Goal: Information Seeking & Learning: Learn about a topic

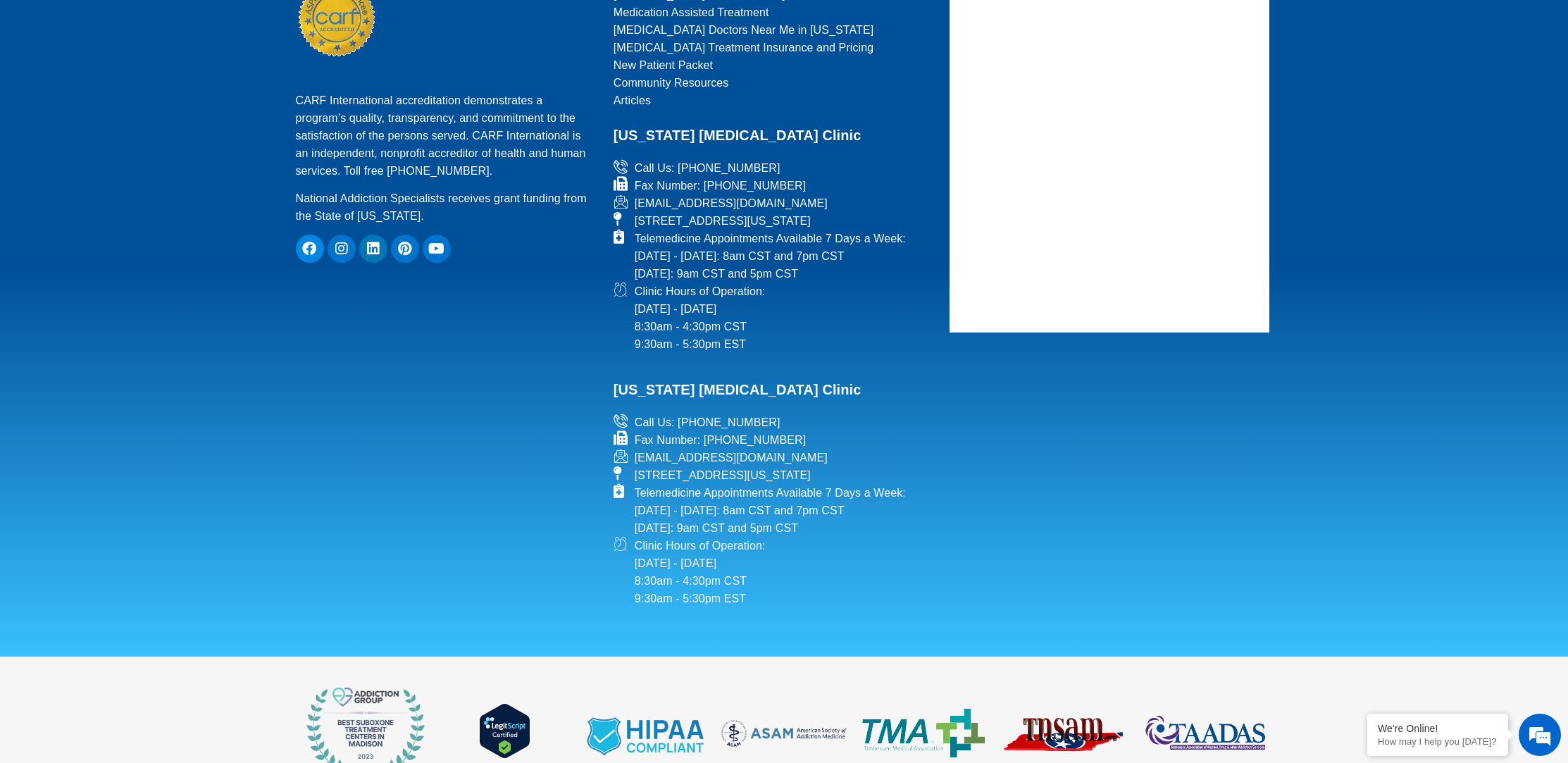
scroll to position [6309, 0]
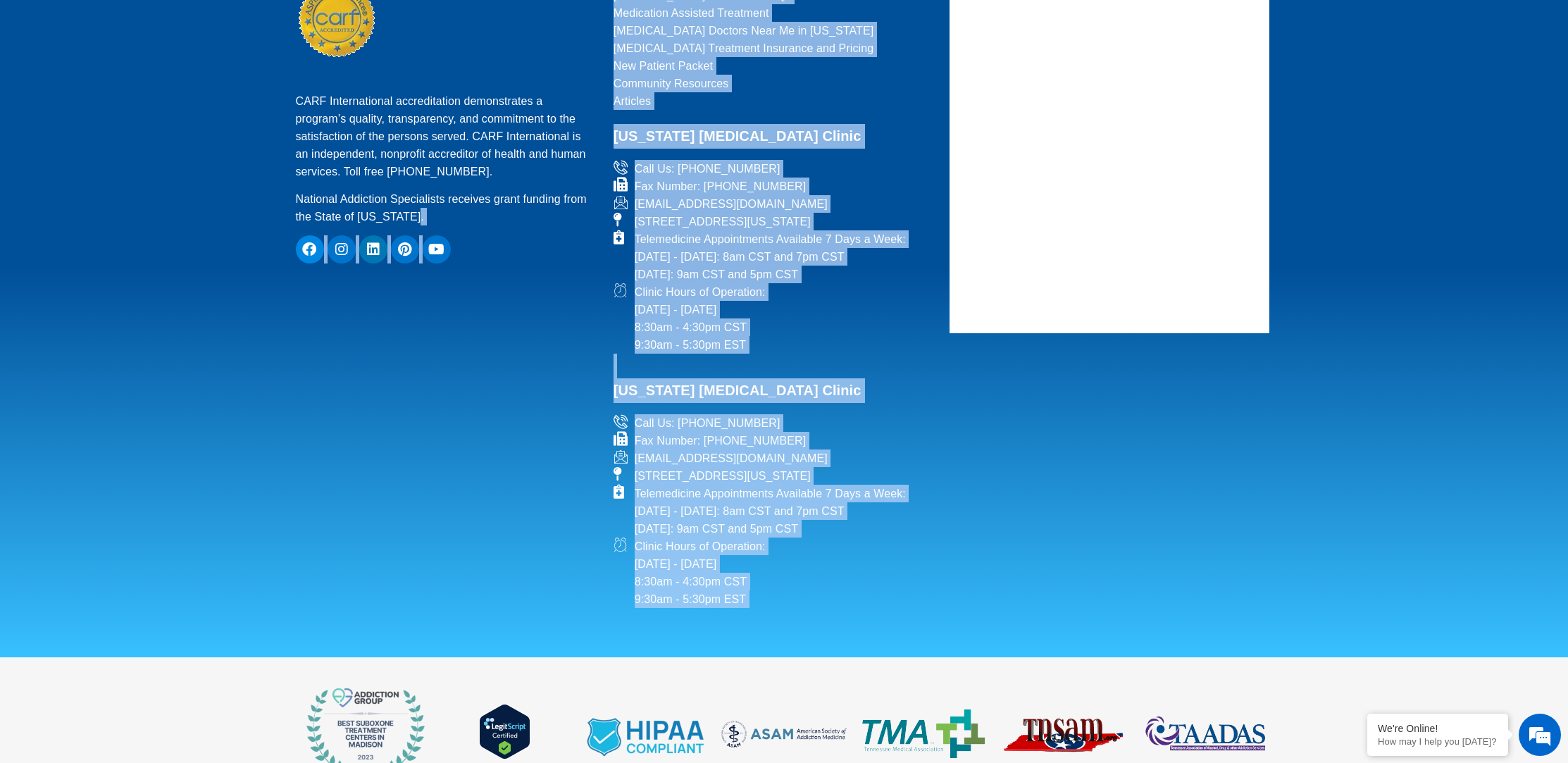
drag, startPoint x: 968, startPoint y: 507, endPoint x: 606, endPoint y: 93, distance: 549.9
click at [590, 81] on footer "CARF International accreditation demonstrates a program’s quality, transparency…" at bounding box center [784, 259] width 1568 height 796
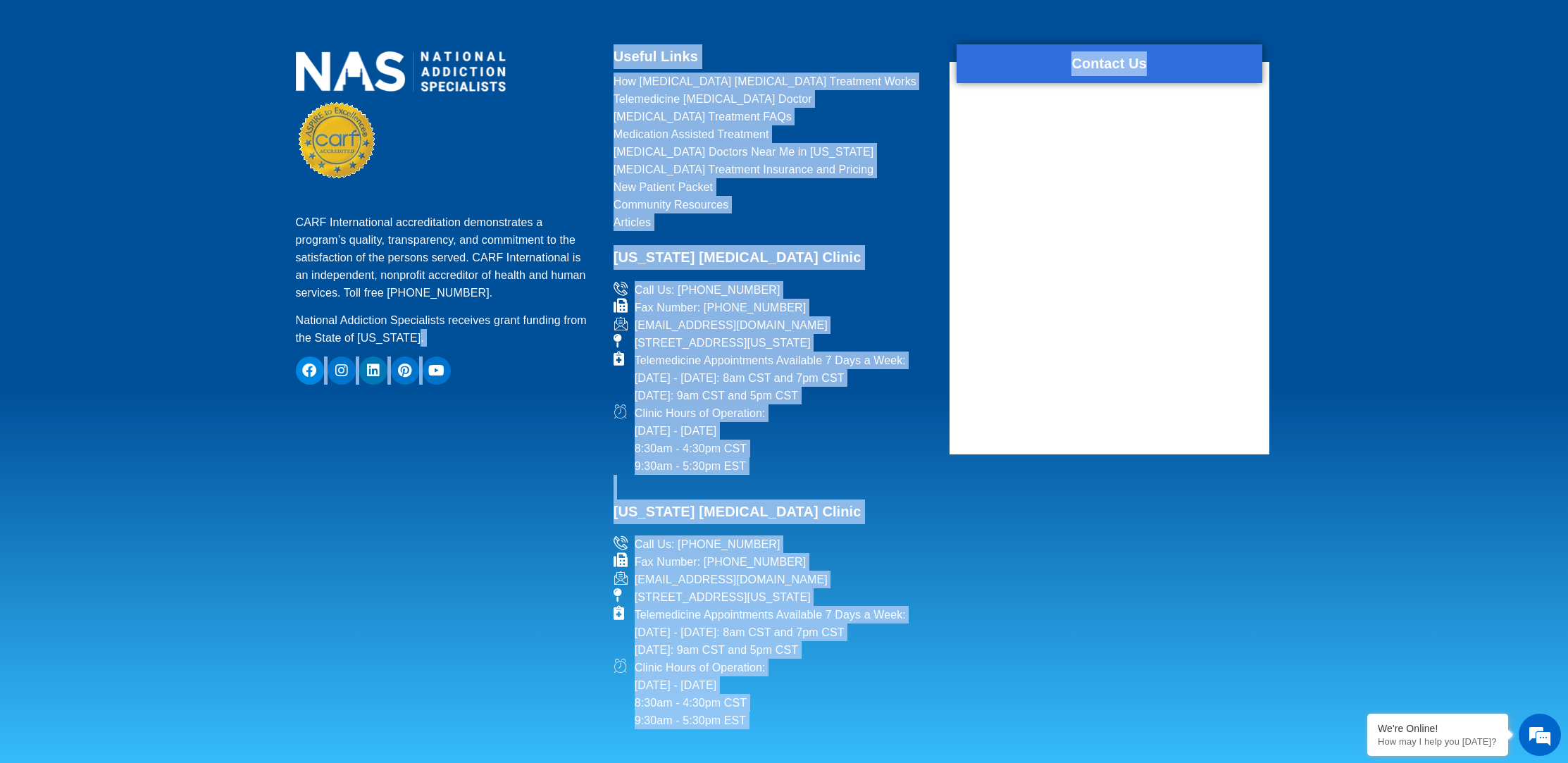
click at [859, 474] on h2 "[US_STATE] [MEDICAL_DATA] Clinic" at bounding box center [773, 499] width 319 height 49
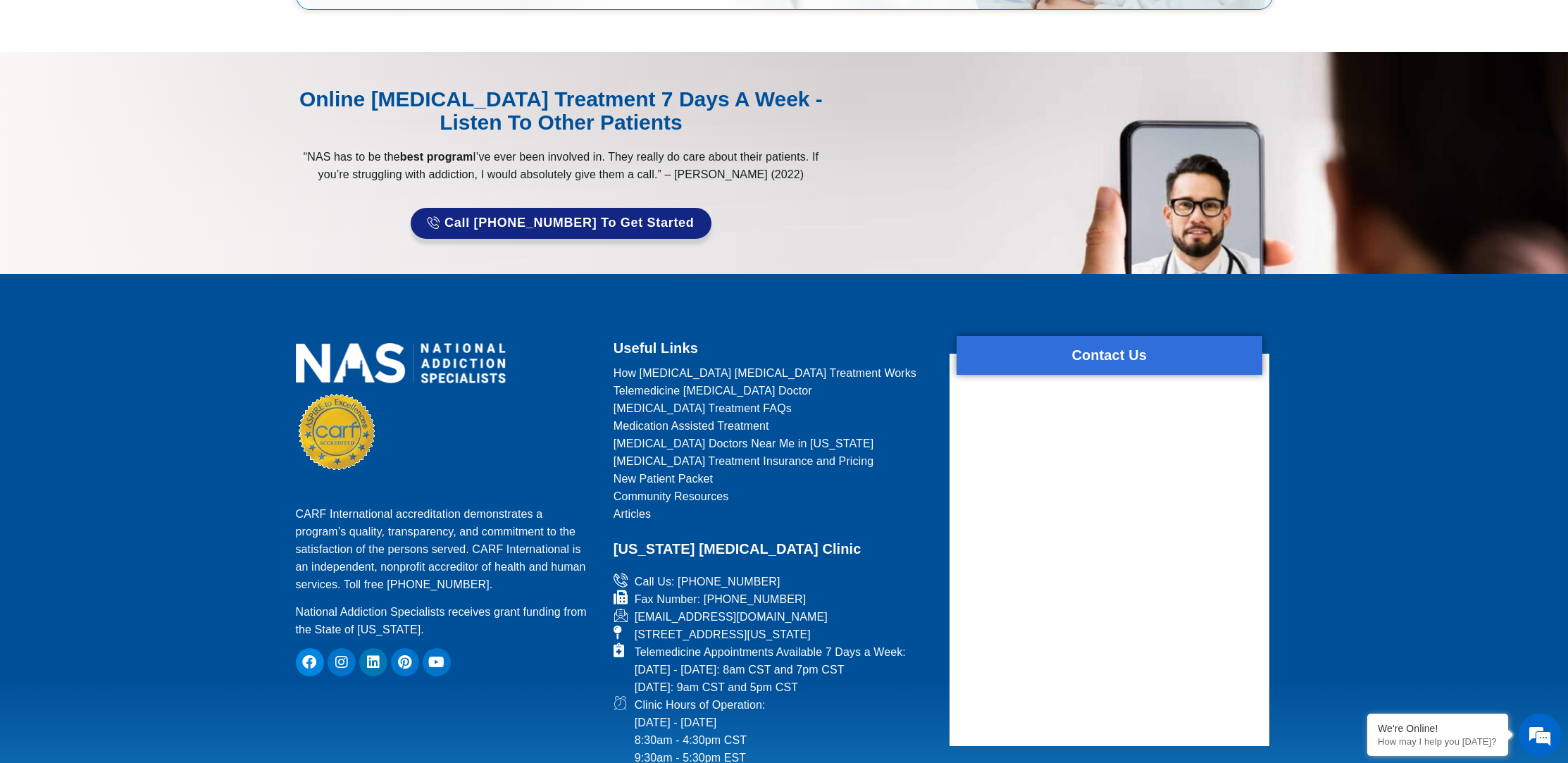
scroll to position [5895, 0]
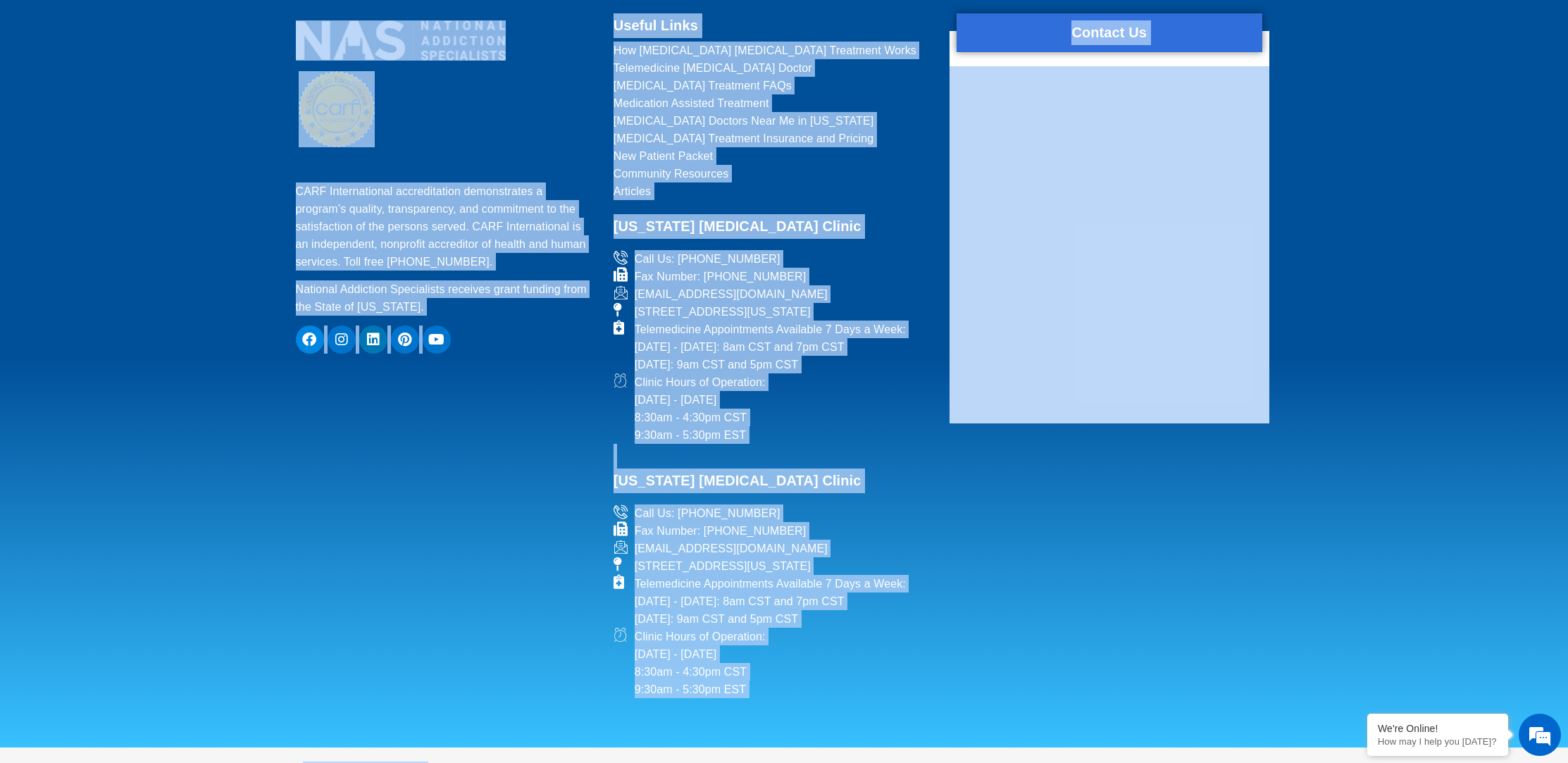
drag, startPoint x: 600, startPoint y: 196, endPoint x: 999, endPoint y: 703, distance: 645.2
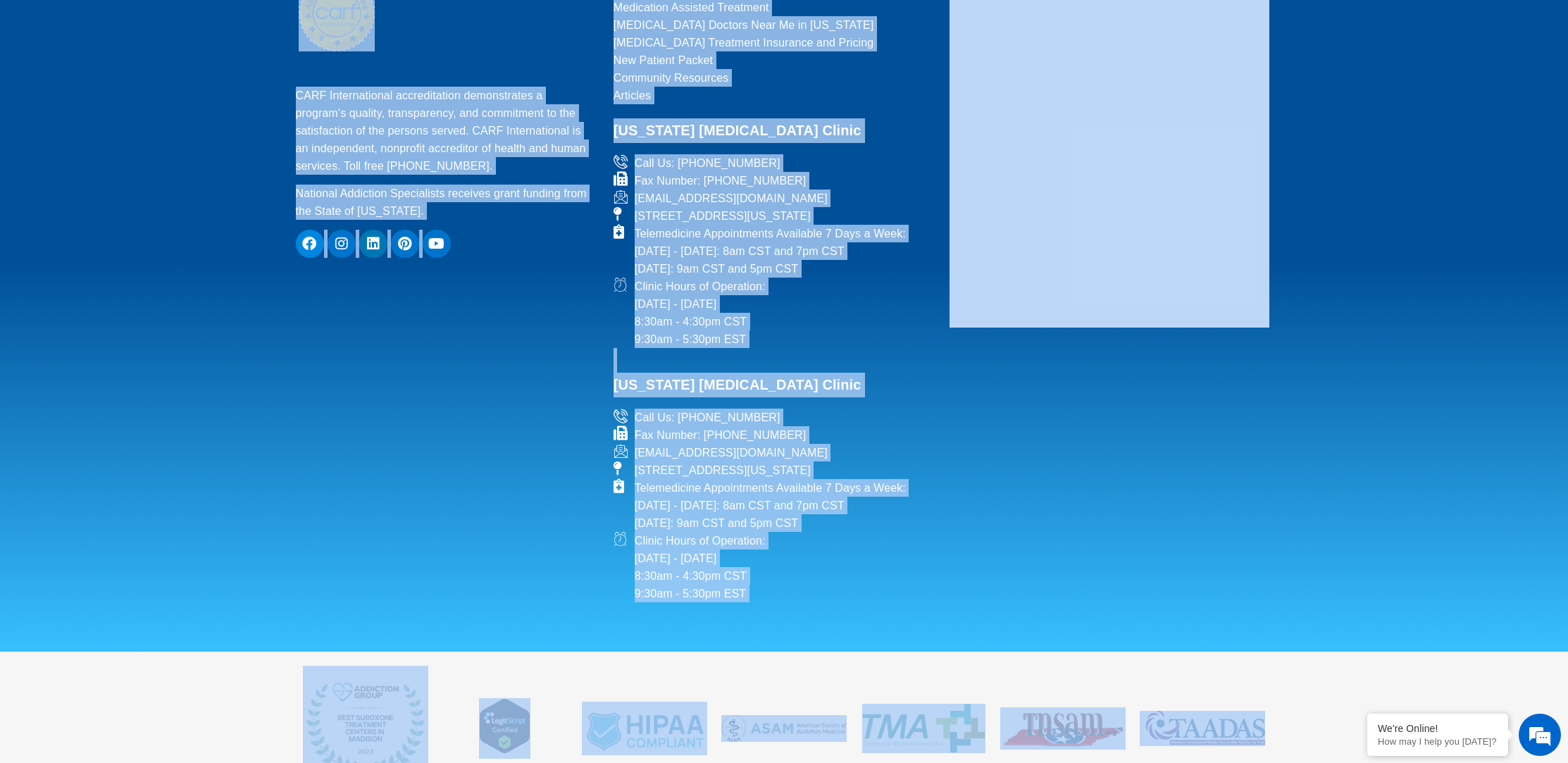
click at [1086, 323] on div "Contact Us" at bounding box center [1110, 263] width 334 height 692
click at [199, 163] on footer "CARF International accreditation demonstrates a program’s quality, transparency…" at bounding box center [784, 254] width 1568 height 796
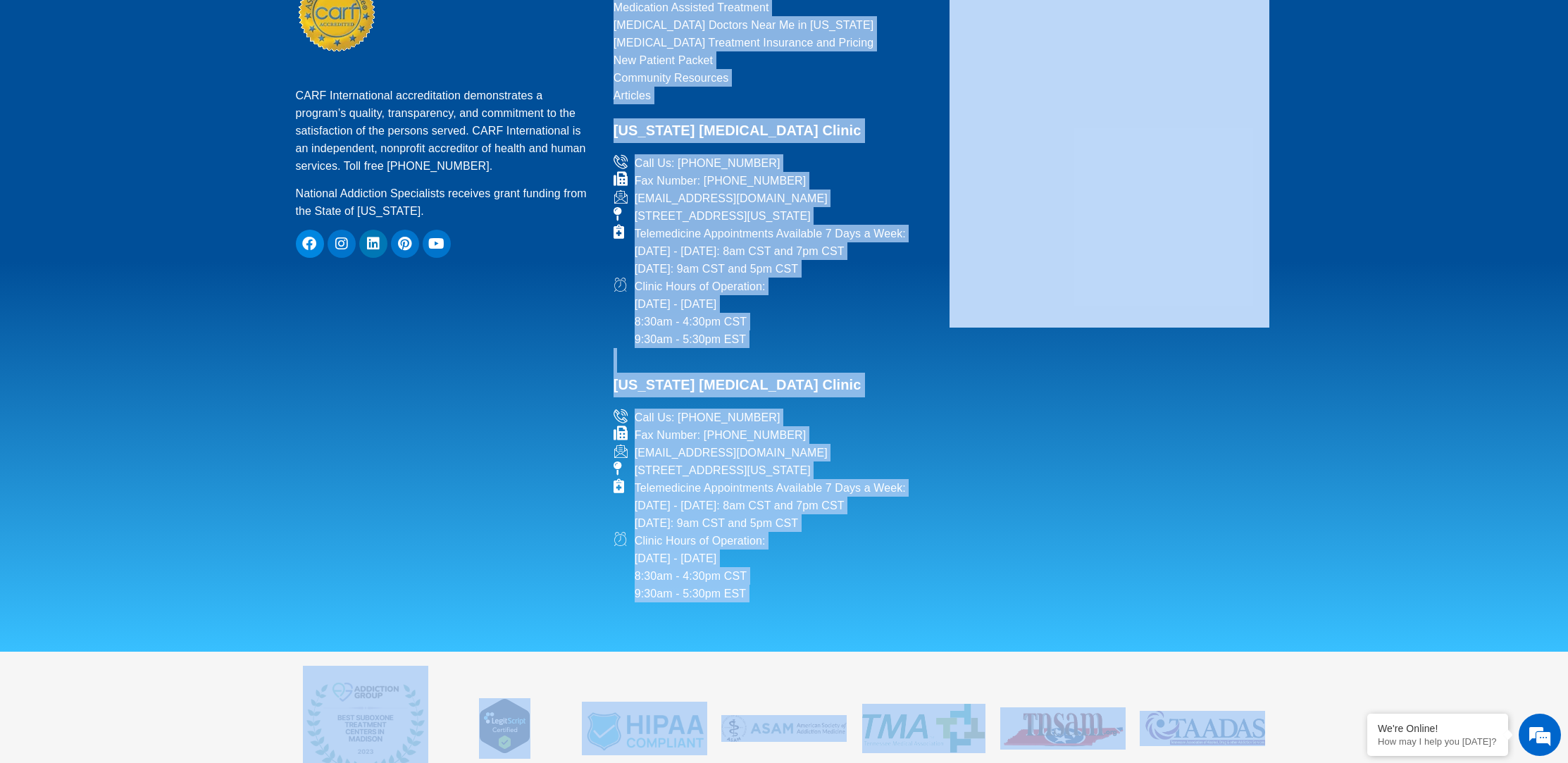
drag, startPoint x: 1075, startPoint y: 730, endPoint x: 289, endPoint y: 513, distance: 815.4
click at [294, 518] on div "Online [MEDICAL_DATA] Treatment 7 Days A Week - Listen To Other Patients "NAS h…" at bounding box center [784, 257] width 1568 height 1246
click at [289, 512] on footer "CARF International accreditation demonstrates a program’s quality, transparency…" at bounding box center [784, 254] width 1568 height 796
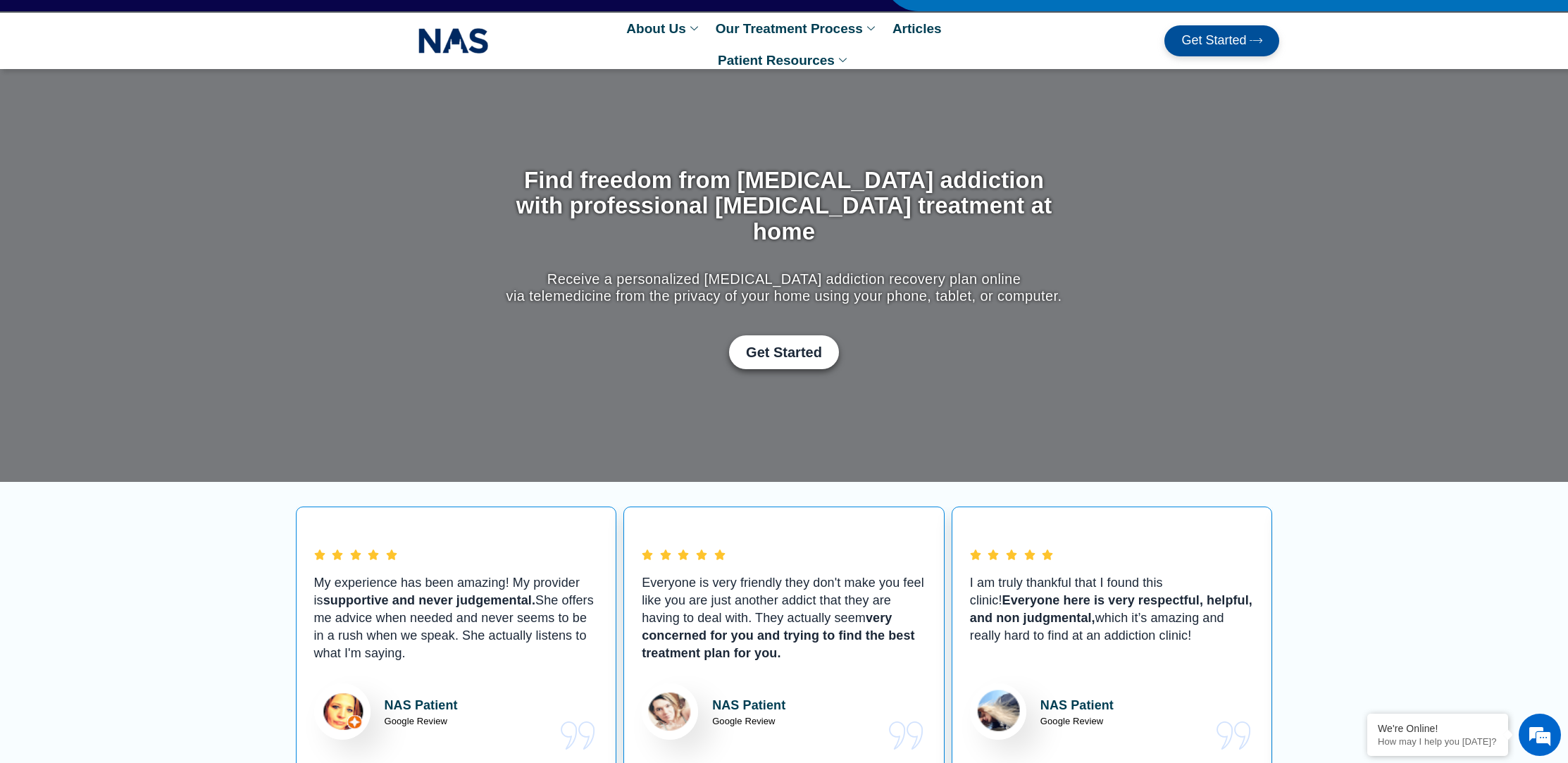
scroll to position [0, 0]
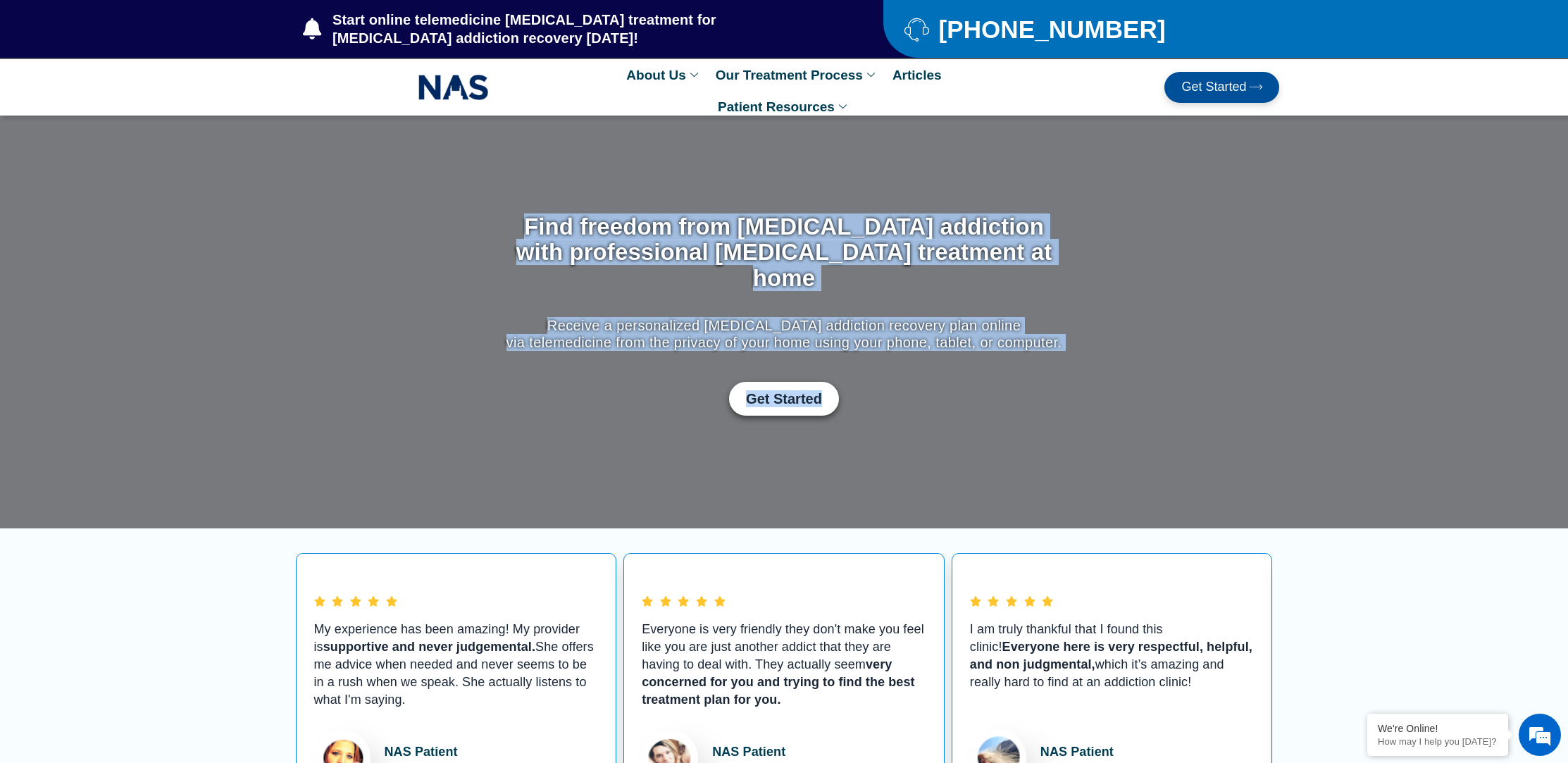
drag, startPoint x: 554, startPoint y: 217, endPoint x: 1018, endPoint y: 344, distance: 481.1
click at [1022, 345] on div "Find freedom from [MEDICAL_DATA] addiction with professional [MEDICAL_DATA] tre…" at bounding box center [784, 315] width 577 height 215
click at [998, 324] on p "Receive a personalized [MEDICAL_DATA] addiction recovery plan online via teleme…" at bounding box center [784, 333] width 563 height 33
drag, startPoint x: 998, startPoint y: 324, endPoint x: 583, endPoint y: 231, distance: 425.3
click at [583, 231] on div "Find freedom from [MEDICAL_DATA] addiction with professional [MEDICAL_DATA] tre…" at bounding box center [784, 315] width 577 height 215
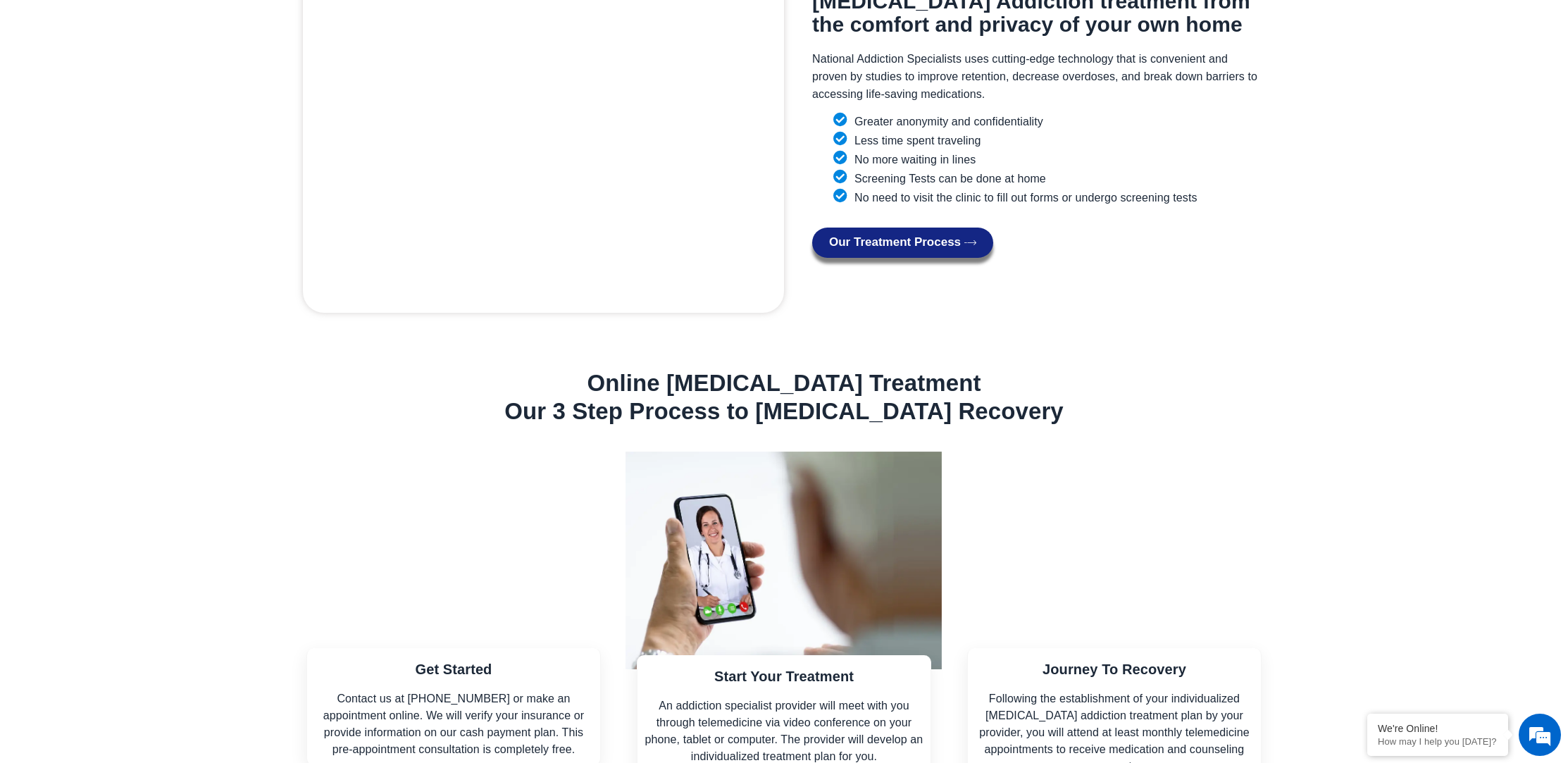
scroll to position [6314, 0]
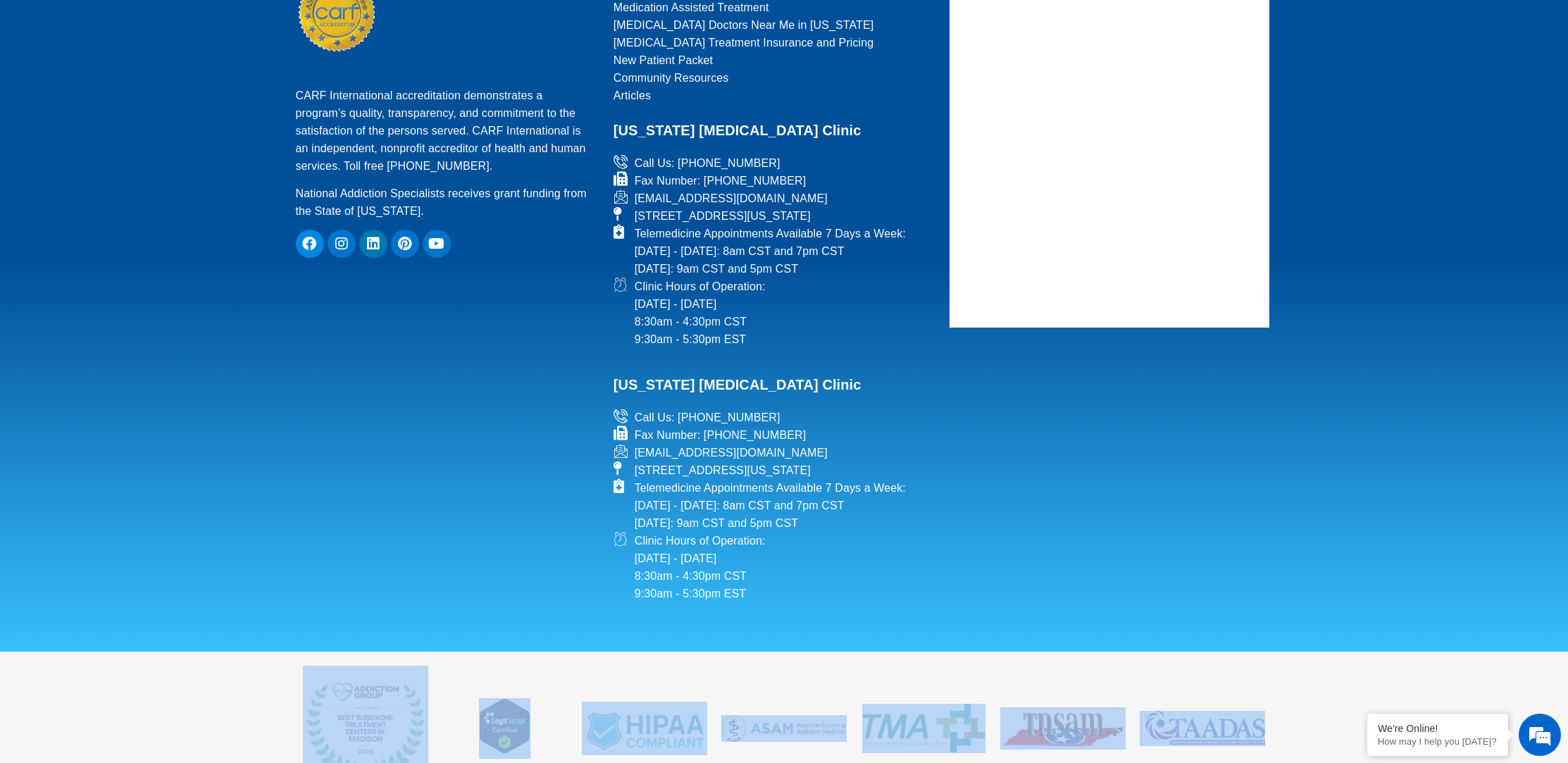
drag, startPoint x: 1254, startPoint y: 717, endPoint x: 270, endPoint y: 590, distance: 992.2
click at [270, 590] on div "Online [MEDICAL_DATA] Treatment 7 Days A Week - Listen To Other Patients "NAS h…" at bounding box center [784, 257] width 1568 height 1246
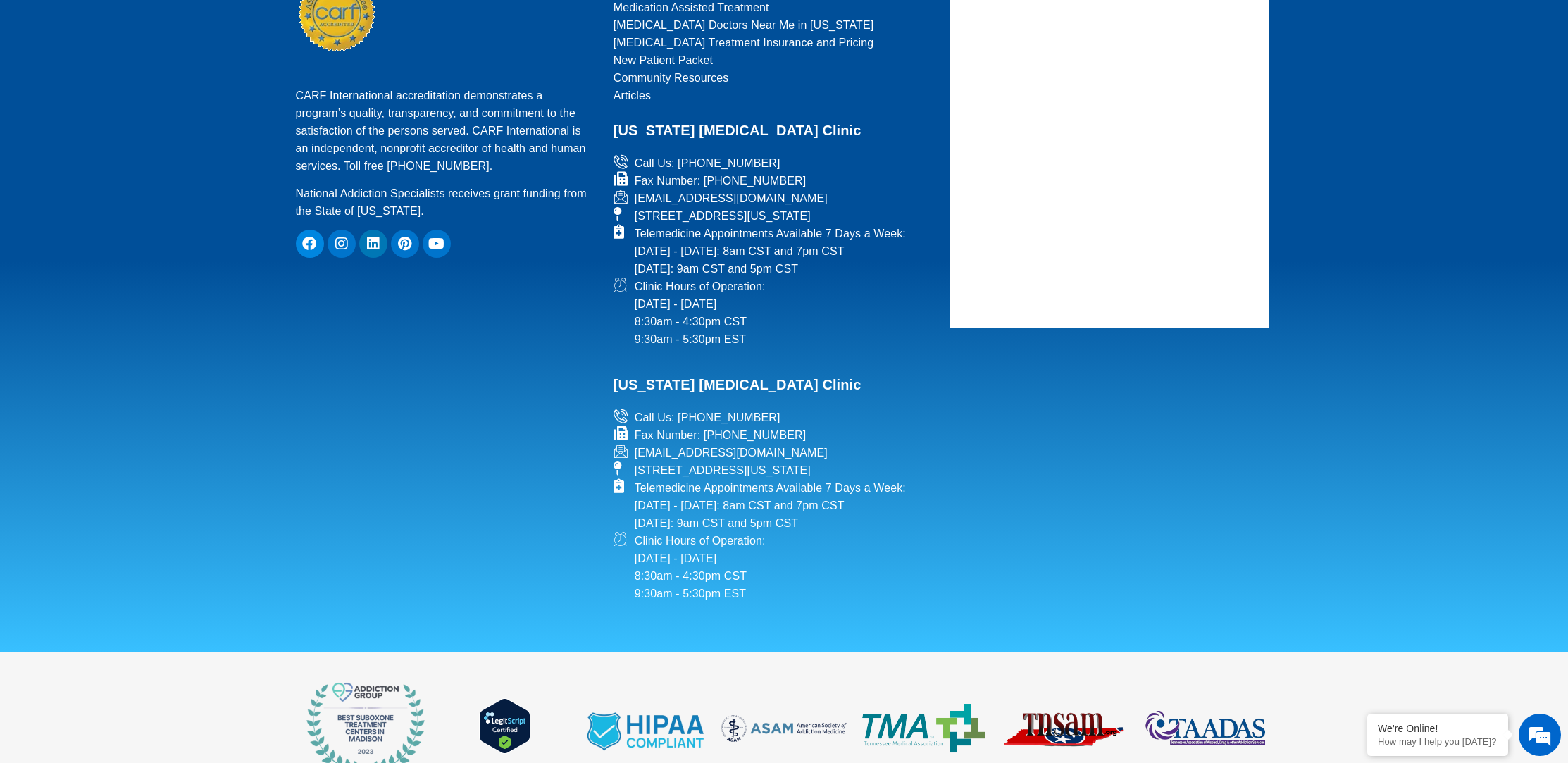
click at [270, 651] on section at bounding box center [784, 728] width 1568 height 153
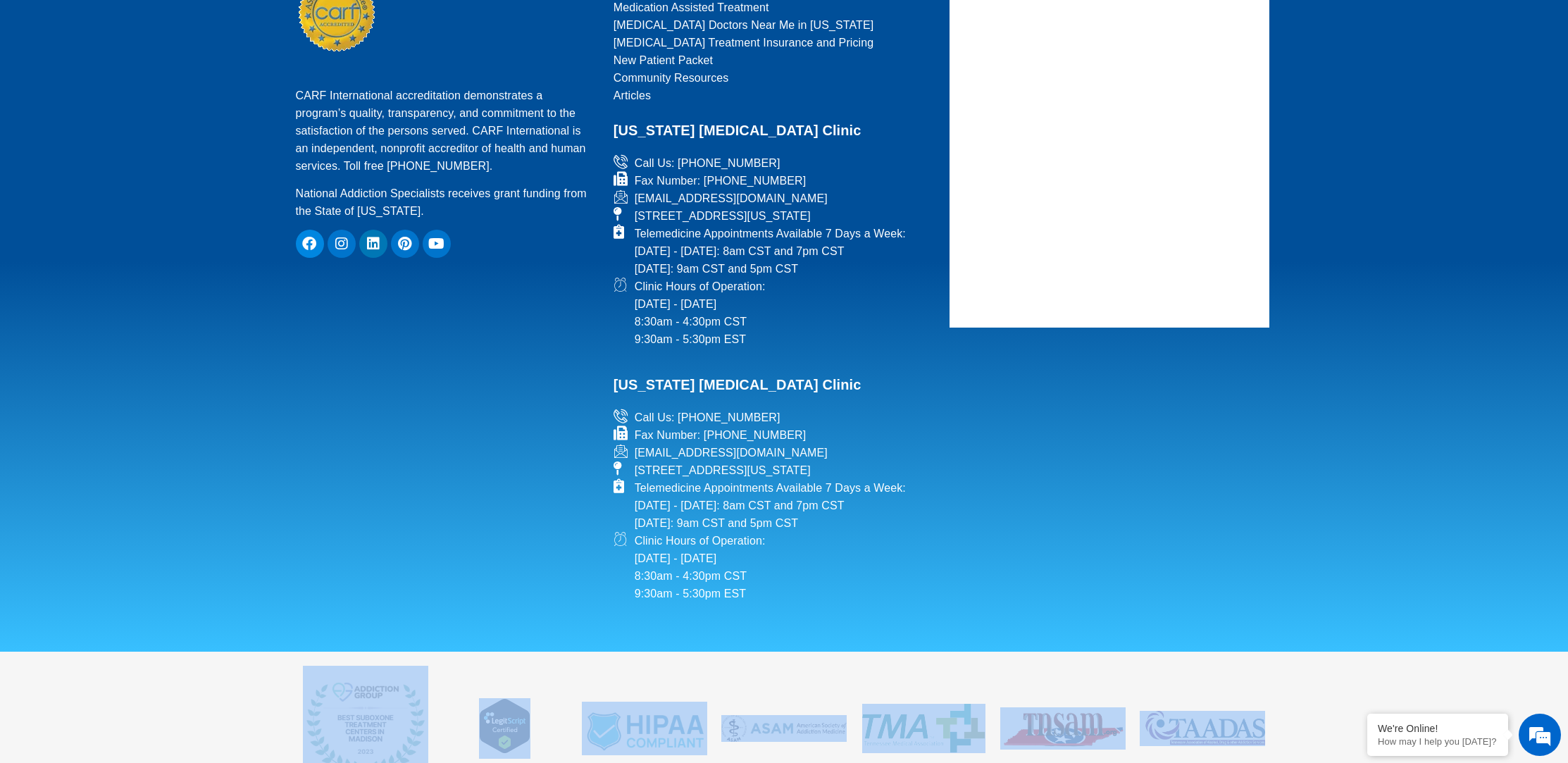
drag, startPoint x: 270, startPoint y: 590, endPoint x: 1138, endPoint y: 749, distance: 882.4
click at [1138, 750] on div "Online [MEDICAL_DATA] Treatment 7 Days A Week - Listen To Other Patients "NAS h…" at bounding box center [784, 257] width 1568 height 1246
drag, startPoint x: 877, startPoint y: 666, endPoint x: 276, endPoint y: 574, distance: 608.0
click at [319, 568] on div "Online [MEDICAL_DATA] Treatment 7 Days A Week - Listen To Other Patients "NAS h…" at bounding box center [784, 257] width 1568 height 1246
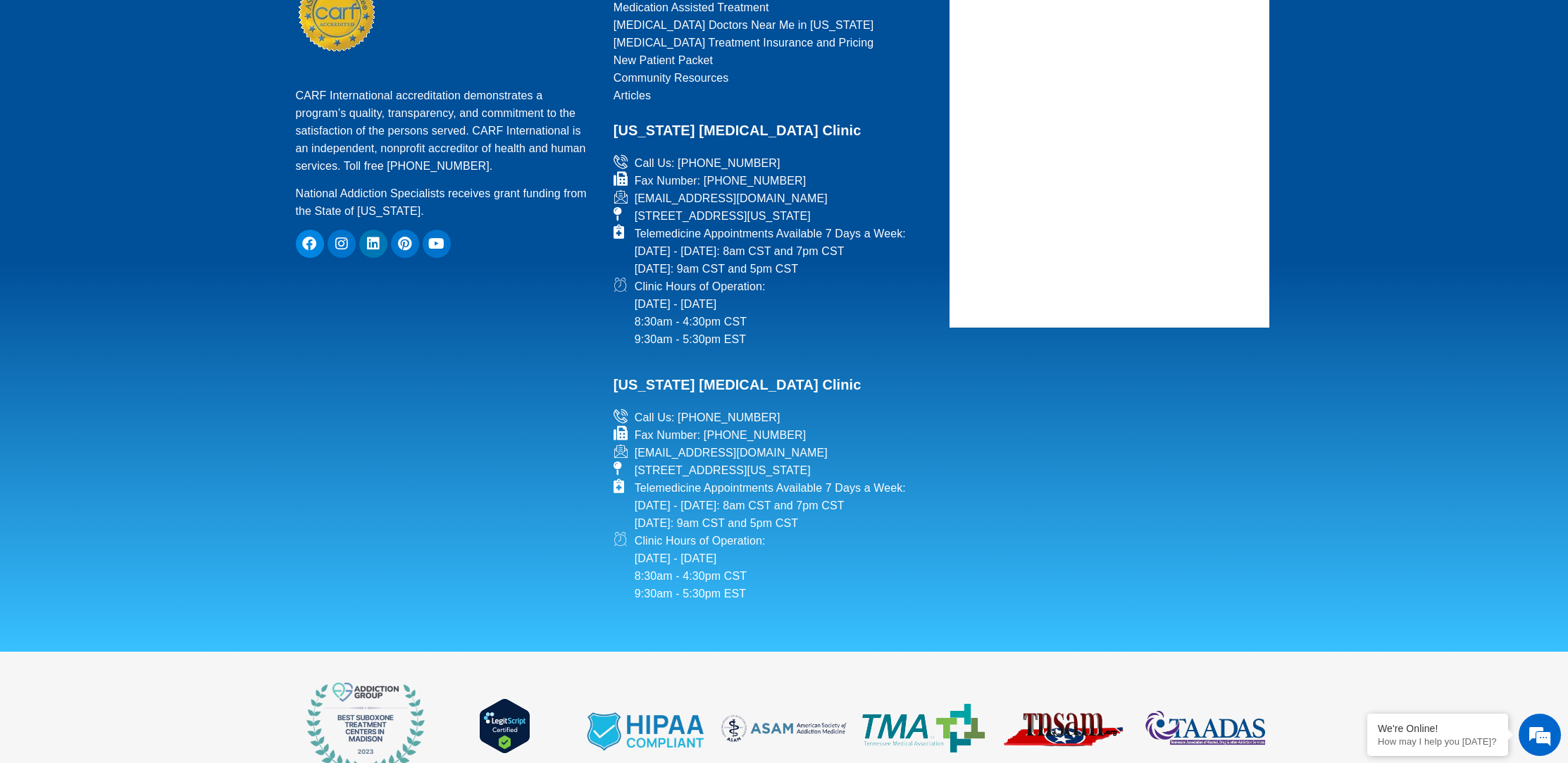
click at [243, 651] on section at bounding box center [784, 728] width 1568 height 153
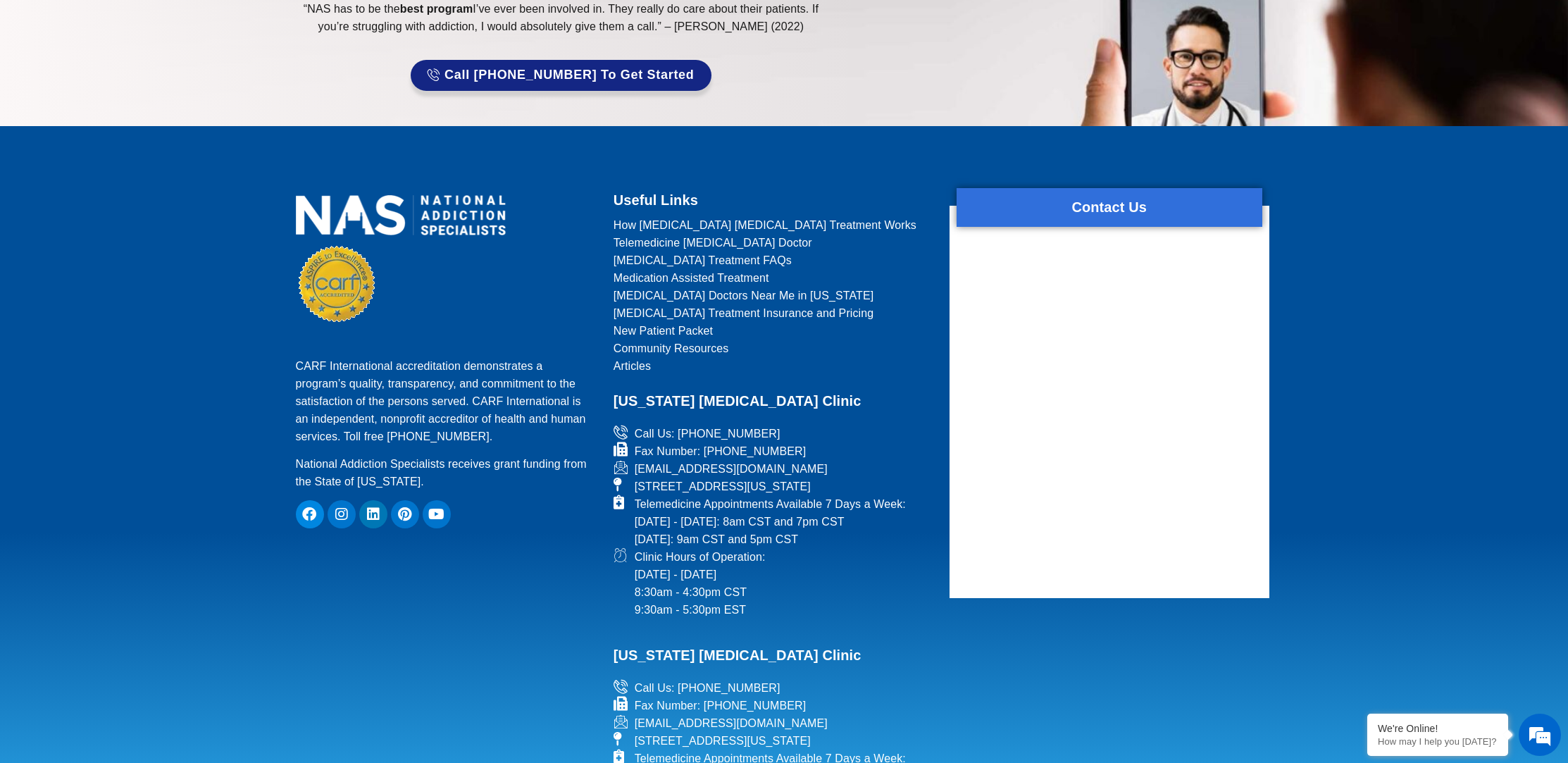
scroll to position [6149, 0]
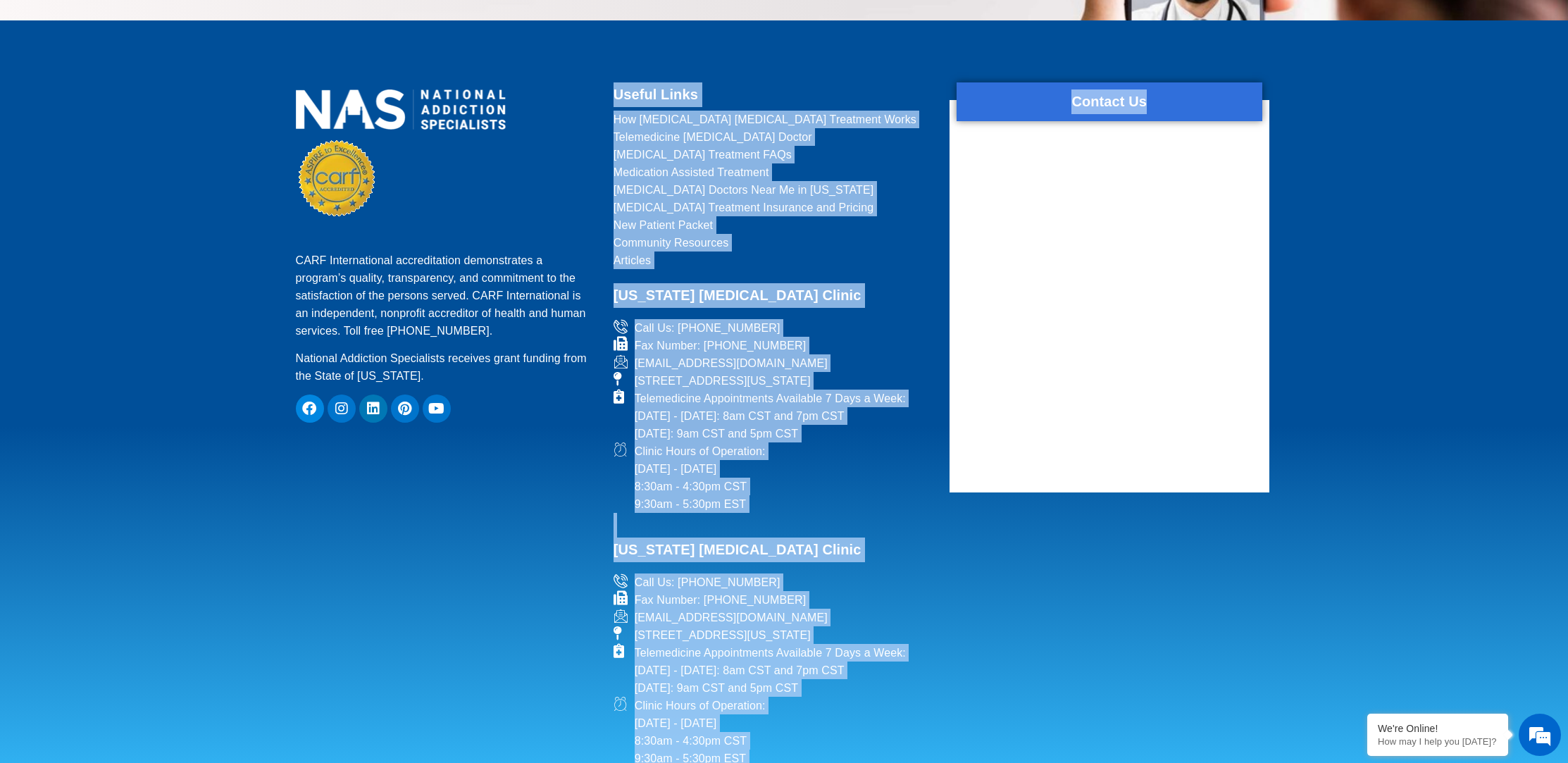
drag, startPoint x: 1038, startPoint y: 665, endPoint x: 557, endPoint y: 293, distance: 608.1
click at [557, 296] on footer "CARF International accreditation demonstrates a program’s quality, transparency…" at bounding box center [784, 418] width 1568 height 796
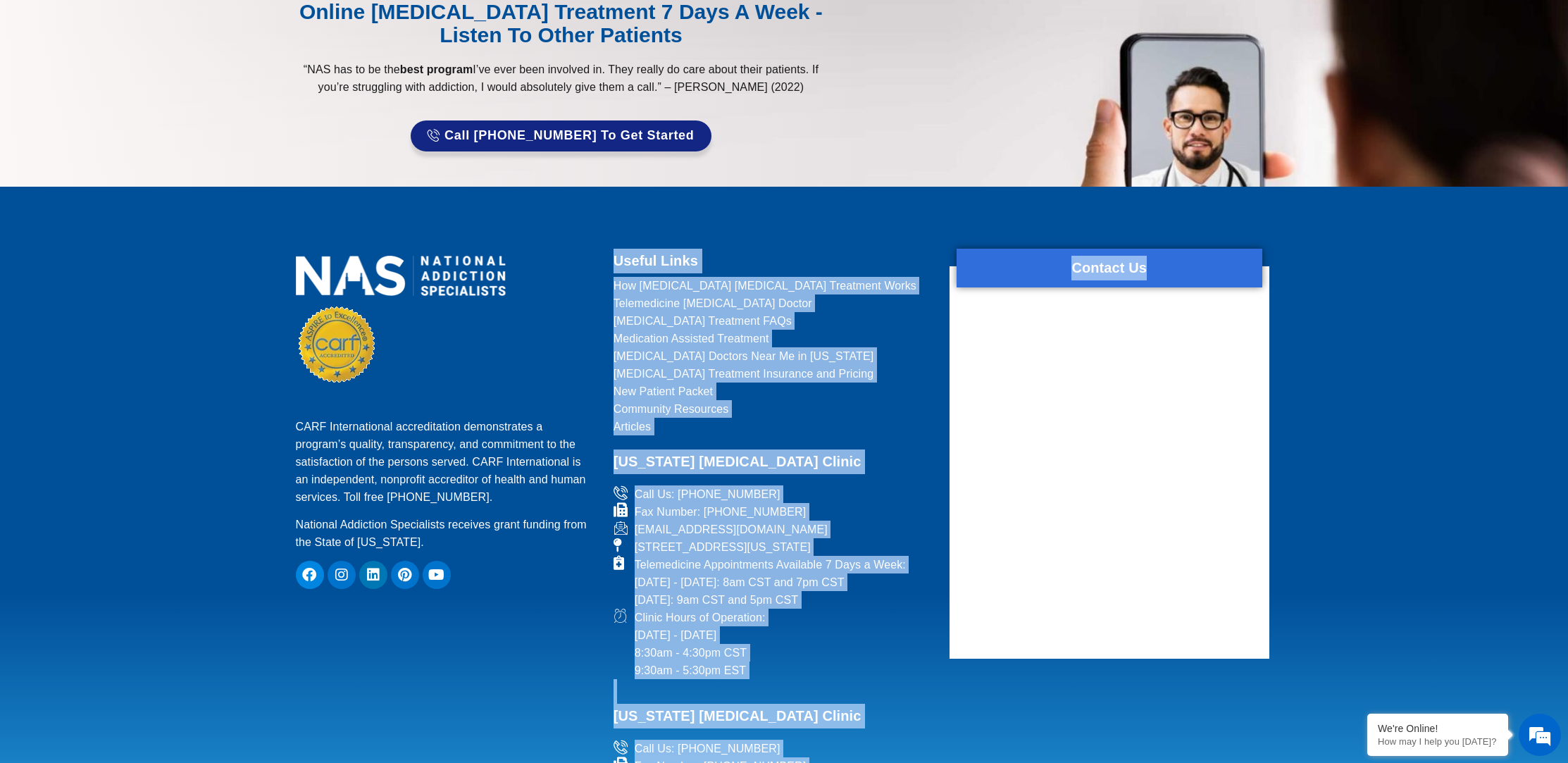
scroll to position [5941, 0]
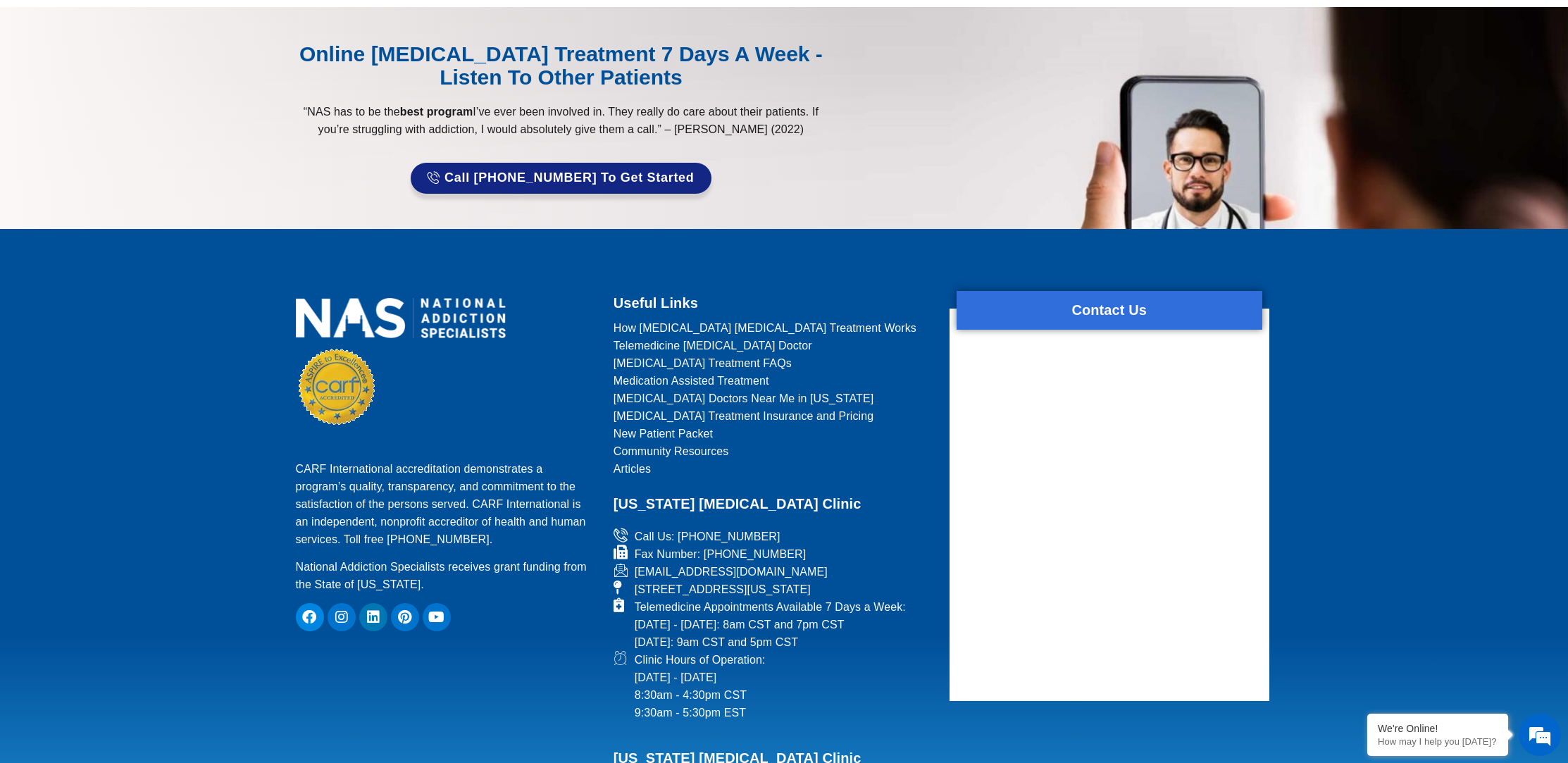
click at [289, 334] on div "CARF International accreditation demonstrates a program’s quality, transparency…" at bounding box center [445, 637] width 314 height 692
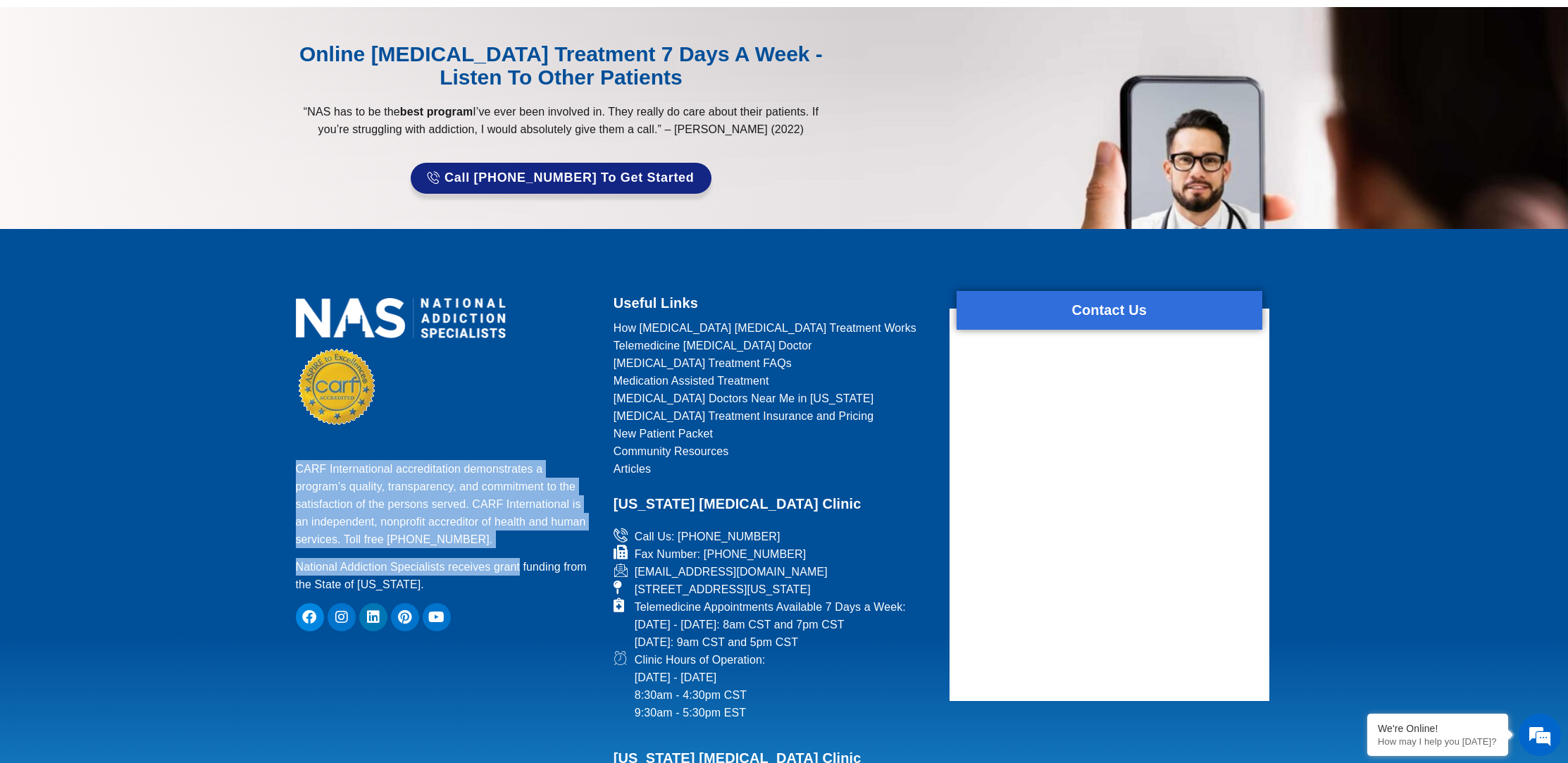
drag, startPoint x: 289, startPoint y: 334, endPoint x: 515, endPoint y: 434, distance: 247.1
click at [515, 434] on div "CARF International accreditation demonstrates a program’s quality, transparency…" at bounding box center [445, 637] width 314 height 692
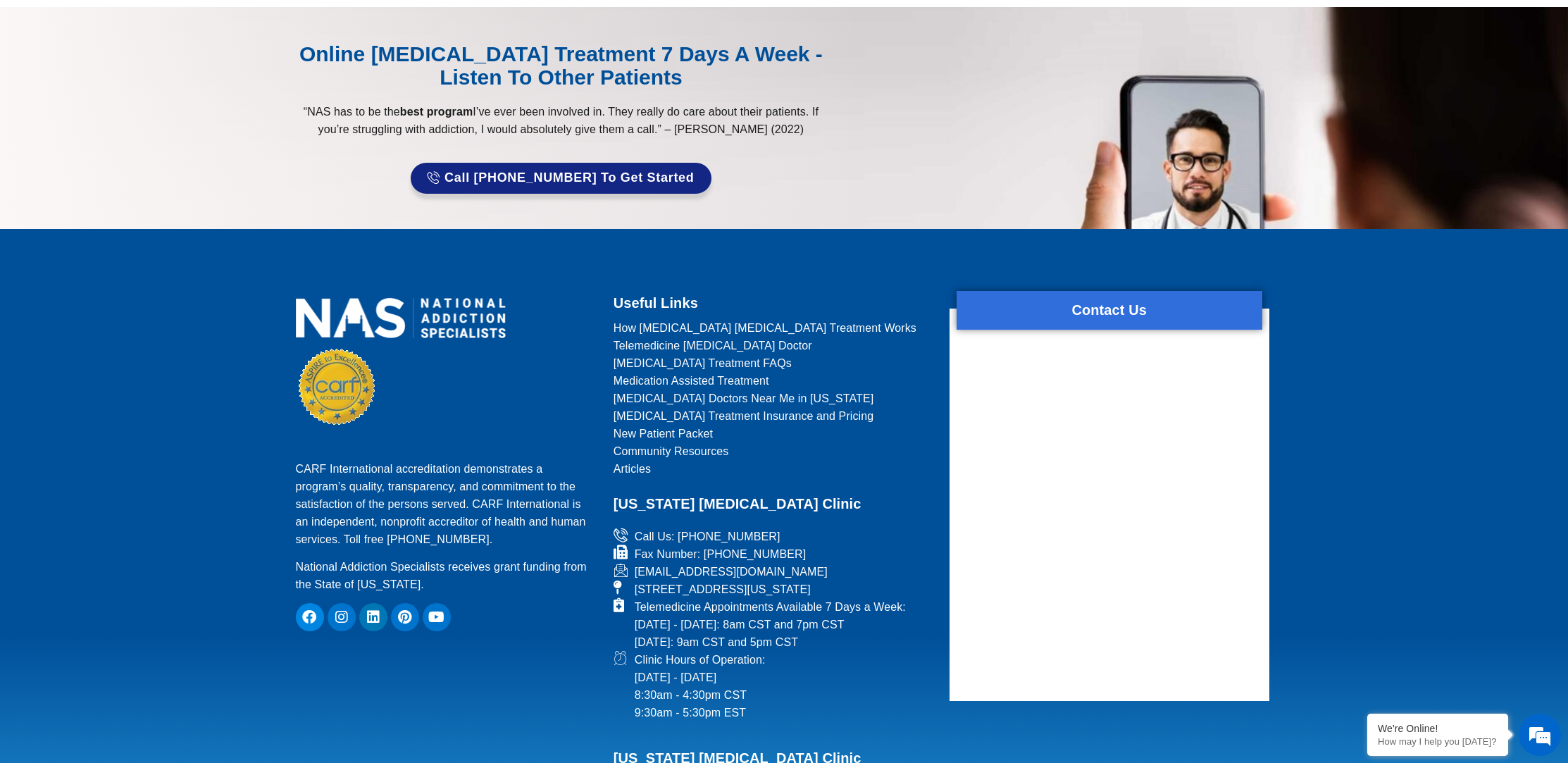
click at [532, 558] on p "National Addiction Specialists receives grant funding from the State of [US_STA…" at bounding box center [446, 575] width 300 height 35
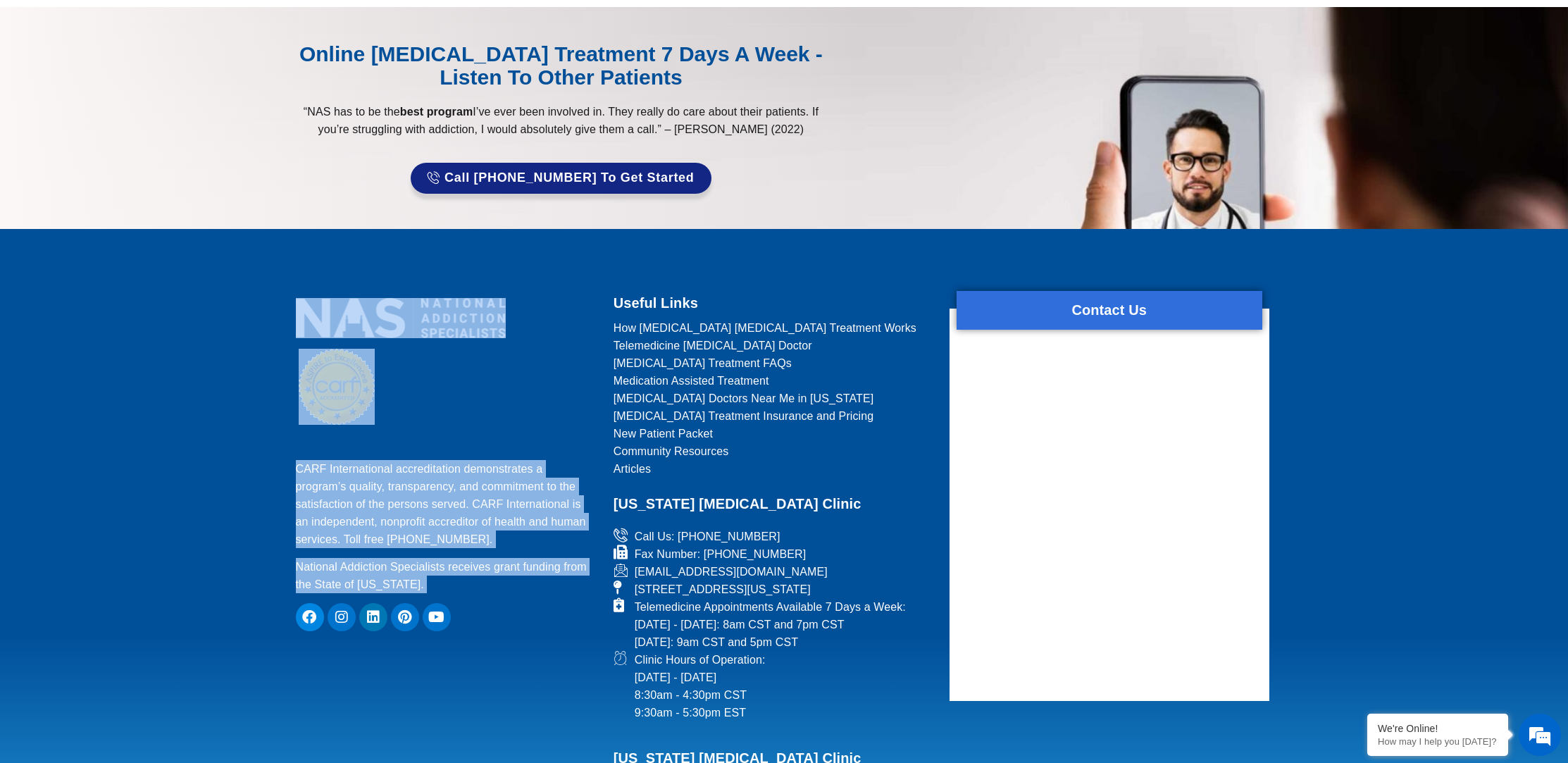
drag, startPoint x: 533, startPoint y: 453, endPoint x: 314, endPoint y: 166, distance: 361.0
click at [314, 291] on div "CARF International accreditation demonstrates a program’s quality, transparency…" at bounding box center [445, 637] width 314 height 692
click at [545, 291] on div "CARF International accreditation demonstrates a program’s quality, transparency…" at bounding box center [445, 637] width 314 height 692
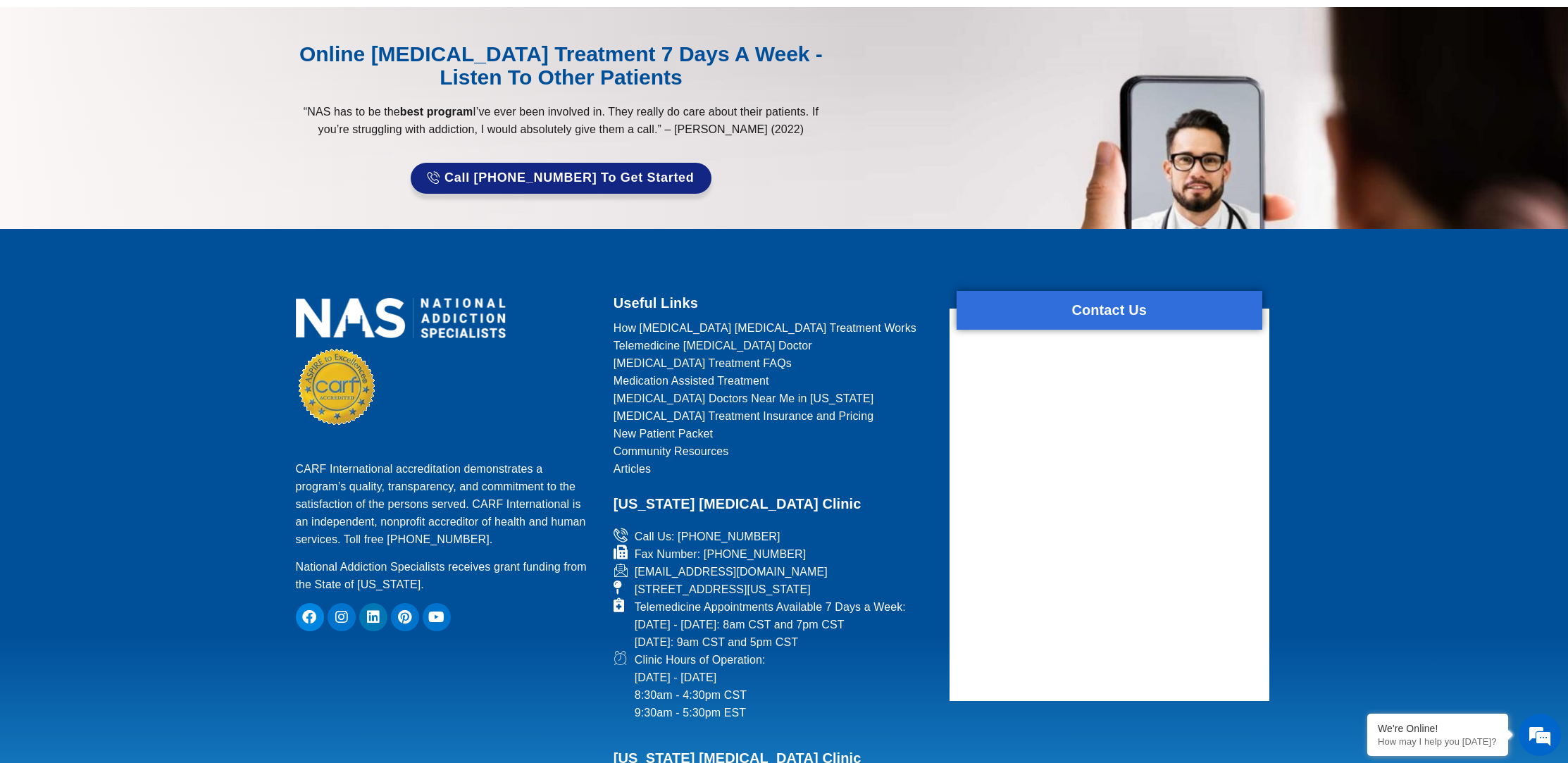
drag, startPoint x: 603, startPoint y: 166, endPoint x: 767, endPoint y: 372, distance: 263.3
click at [767, 372] on div "Useful Links How [MEDICAL_DATA] [MEDICAL_DATA] Treatment Works Telemedicine [ME…" at bounding box center [768, 637] width 329 height 692
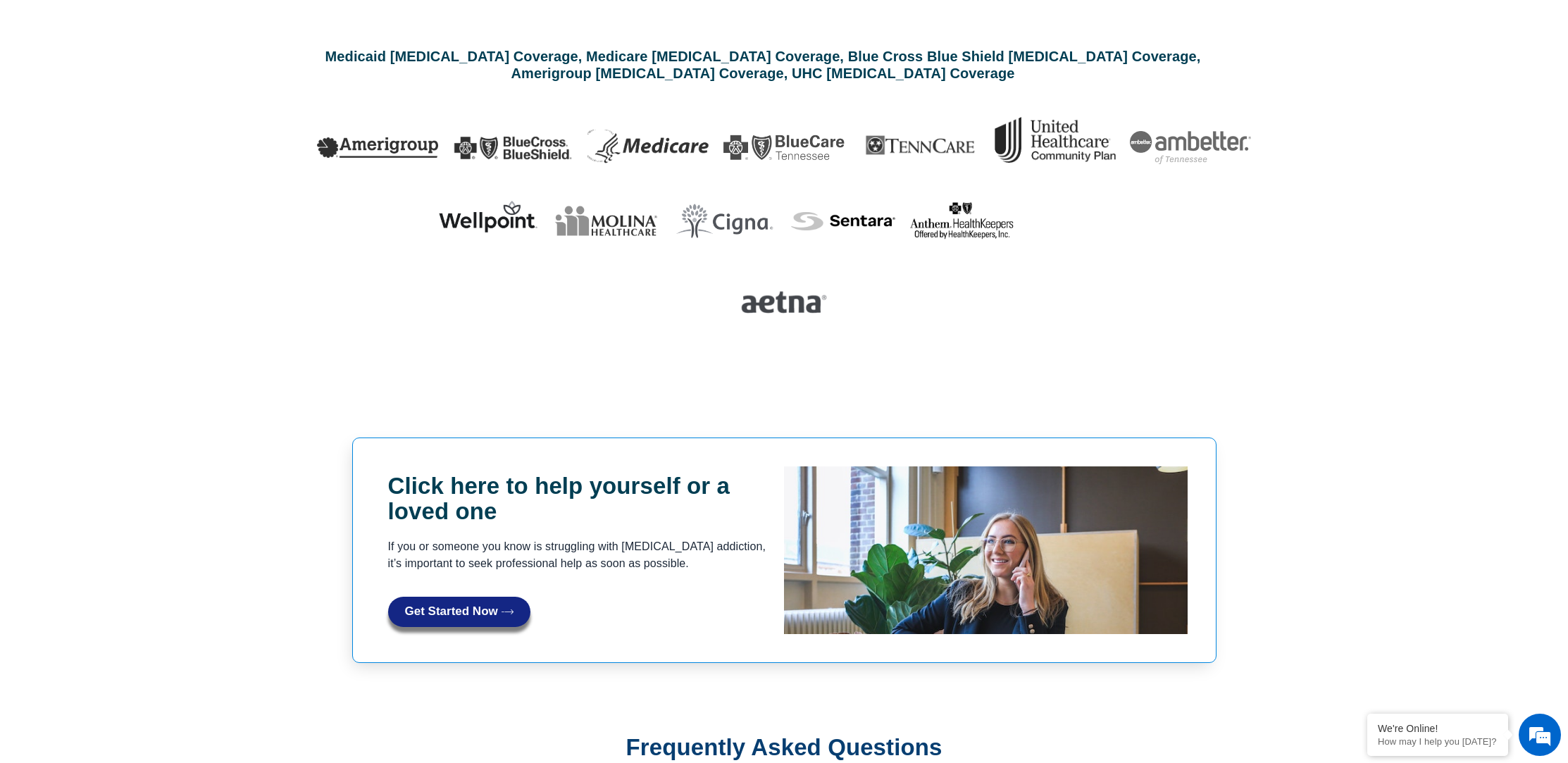
scroll to position [3267, 0]
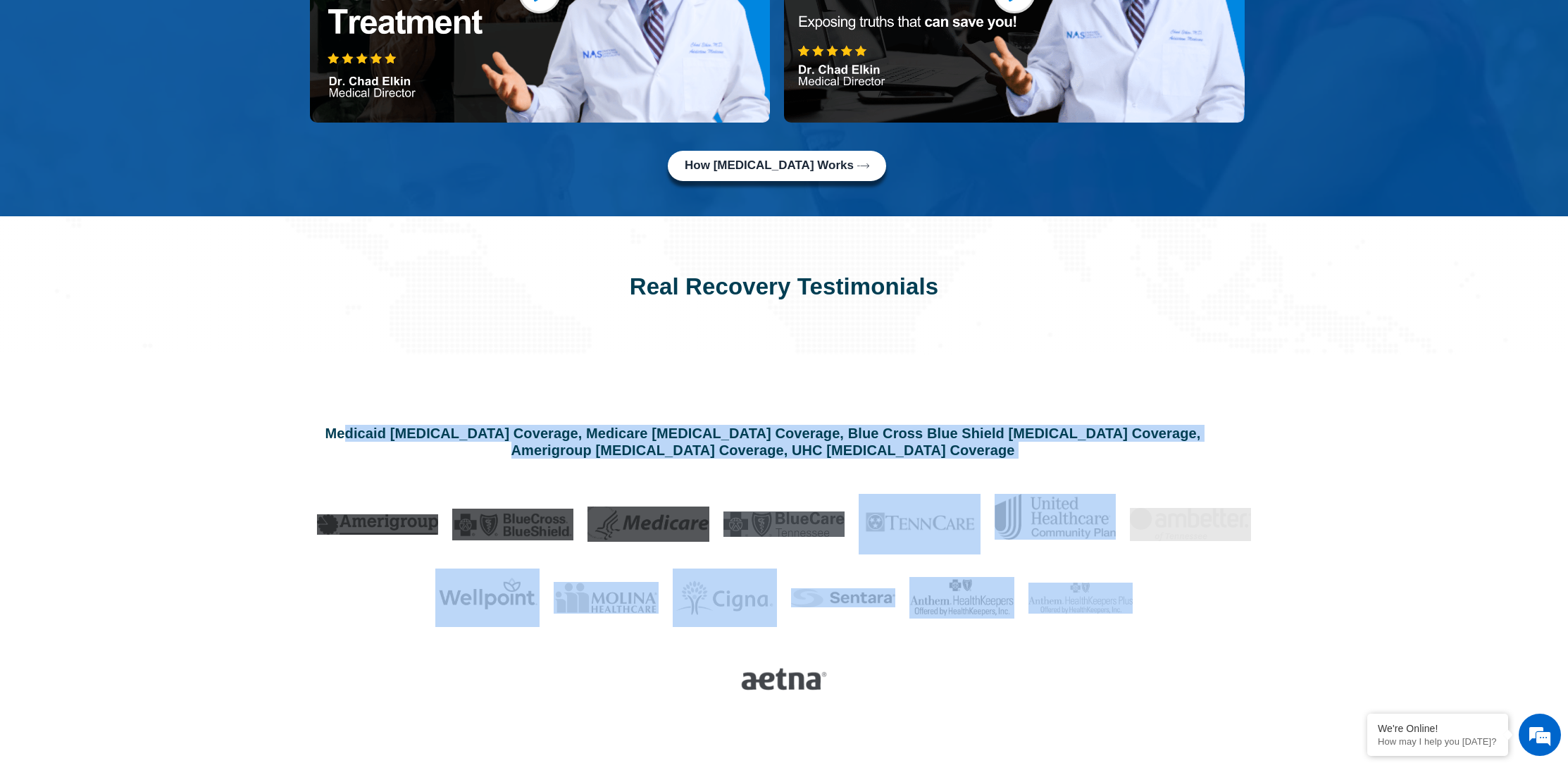
drag, startPoint x: 1285, startPoint y: 575, endPoint x: 380, endPoint y: 296, distance: 947.0
click at [381, 355] on section "Medicaid [MEDICAL_DATA] Coverage, Medicare [MEDICAL_DATA] Coverage, Blue Cross …" at bounding box center [784, 571] width 1568 height 432
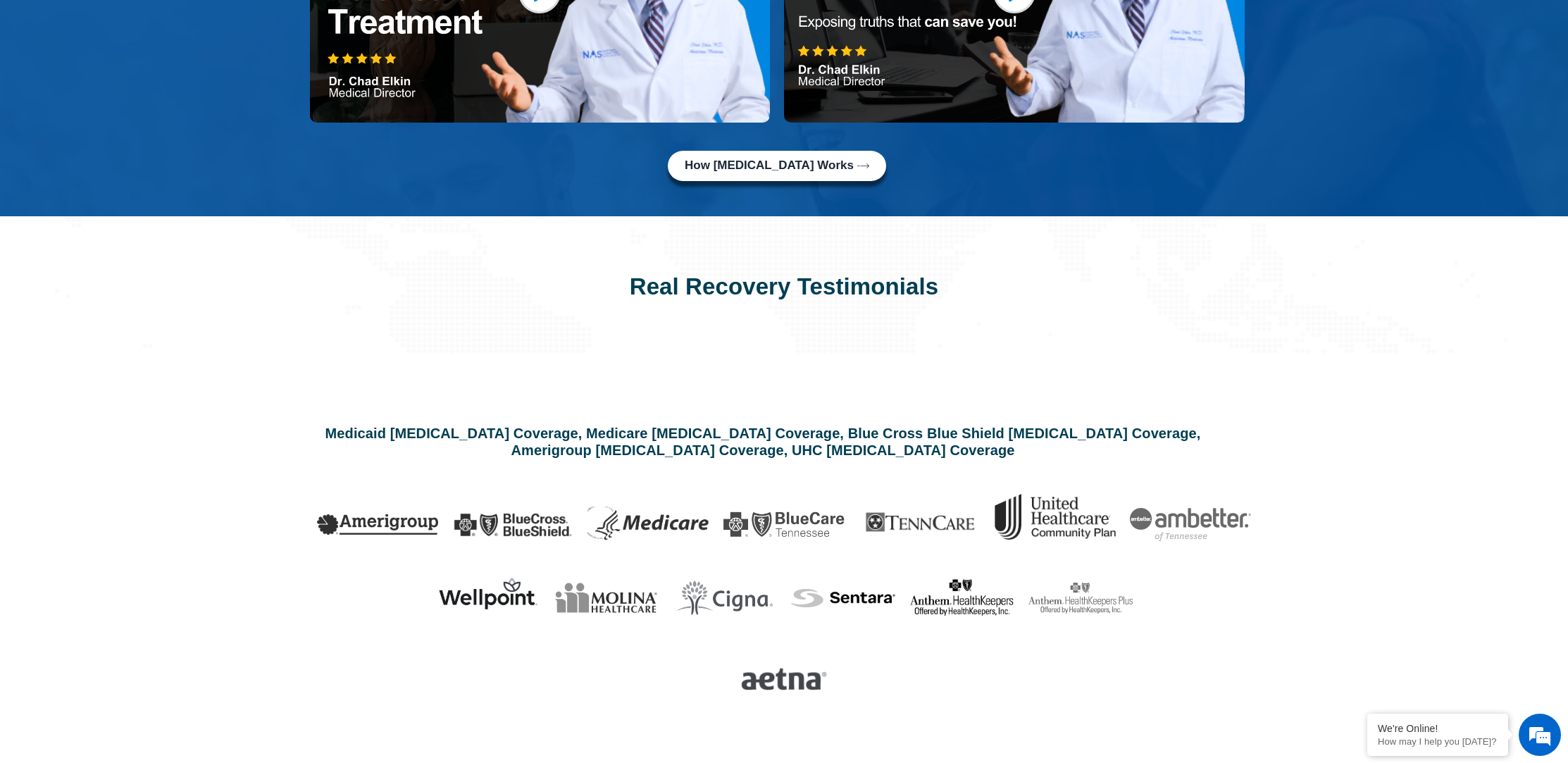
click at [317, 390] on div "Medicaid [MEDICAL_DATA] Coverage, Medicare [MEDICAL_DATA] Coverage, Blue Cross …" at bounding box center [784, 577] width 992 height 376
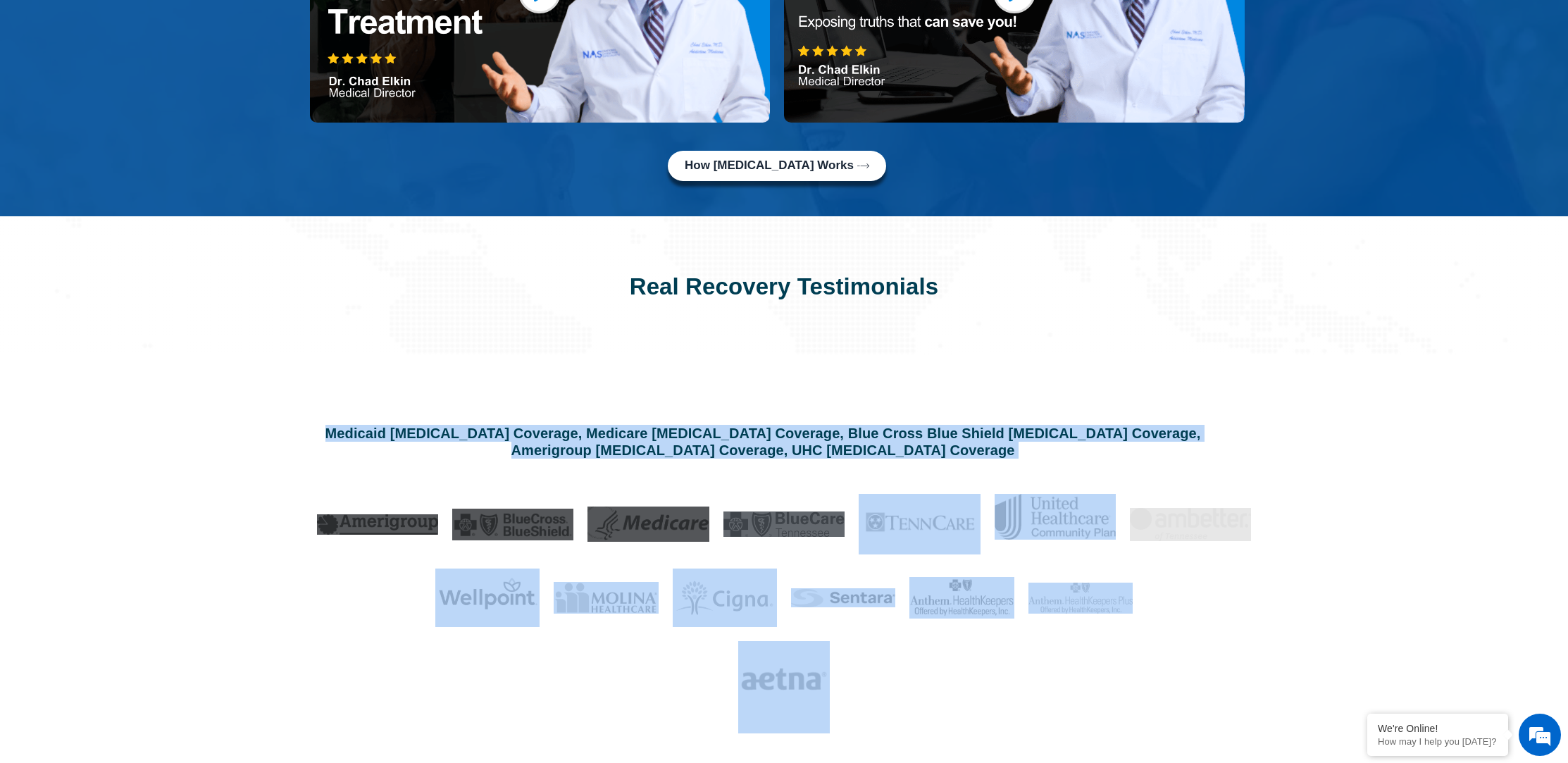
drag, startPoint x: 317, startPoint y: 330, endPoint x: 1304, endPoint y: 620, distance: 1028.7
click at [1306, 620] on section "Medicaid [MEDICAL_DATA] Coverage, Medicare [MEDICAL_DATA] Coverage, Blue Cross …" at bounding box center [784, 571] width 1568 height 432
click at [1309, 615] on section "Medicaid [MEDICAL_DATA] Coverage, Medicare [MEDICAL_DATA] Coverage, Blue Cross …" at bounding box center [784, 571] width 1568 height 432
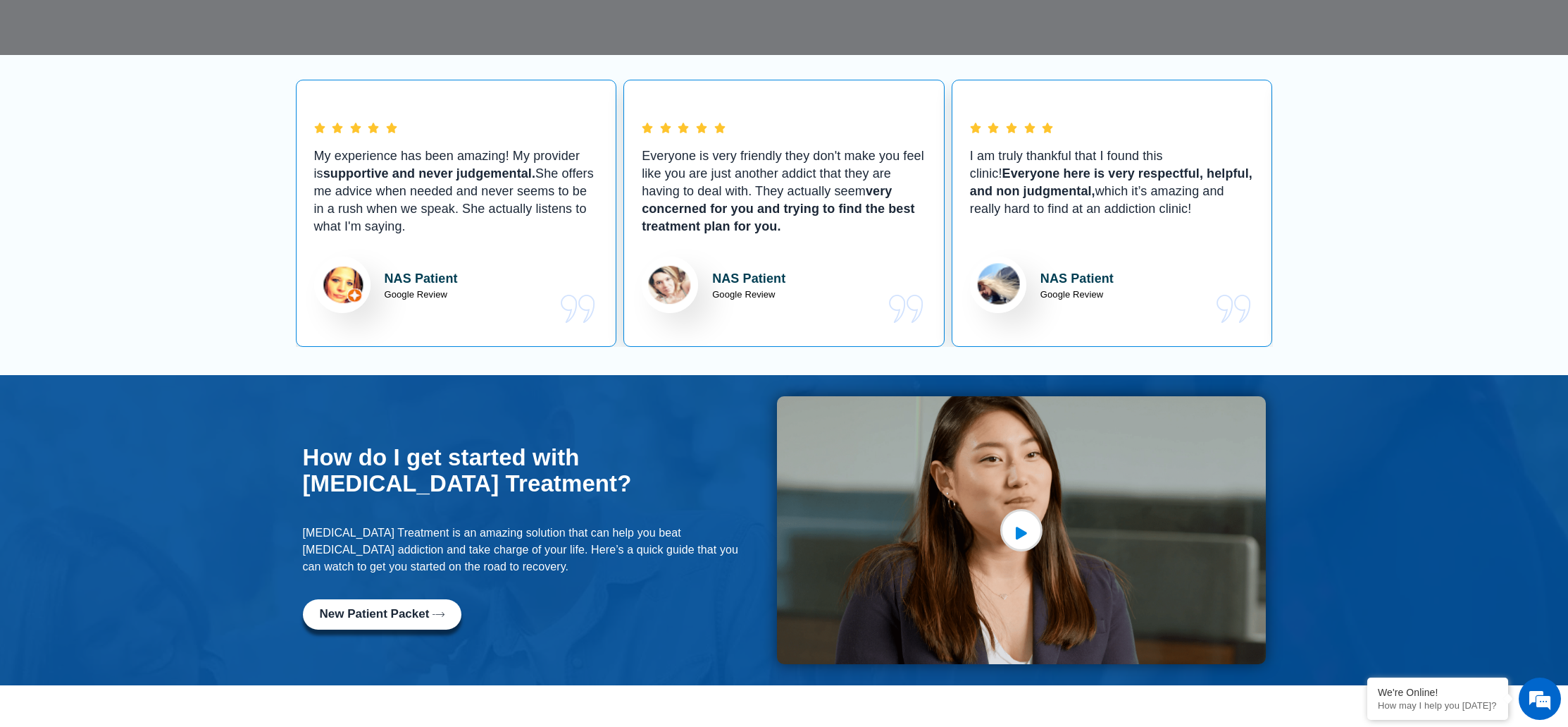
scroll to position [0, 0]
